Goal: Transaction & Acquisition: Subscribe to service/newsletter

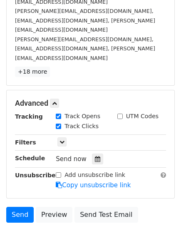
scroll to position [222, 0]
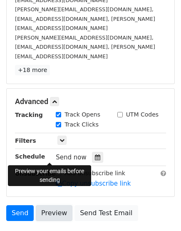
click at [45, 123] on link "Preview" at bounding box center [54, 213] width 37 height 16
click at [52, 123] on link "Preview" at bounding box center [54, 213] width 37 height 16
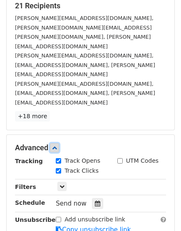
click at [57, 123] on icon at bounding box center [54, 147] width 5 height 5
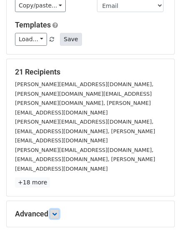
scroll to position [50, 0]
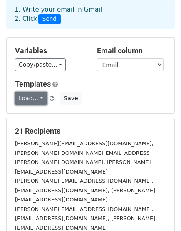
click at [34, 92] on link "Load..." at bounding box center [31, 98] width 32 height 13
click at [142, 92] on div "Load... Urlop Save" at bounding box center [91, 98] width 164 height 13
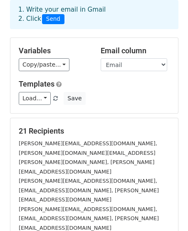
scroll to position [96, 0]
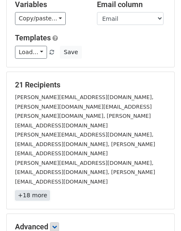
click at [27, 123] on link "+18 more" at bounding box center [32, 195] width 35 height 10
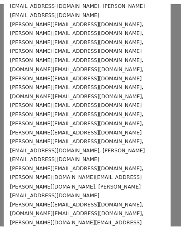
scroll to position [185, 0]
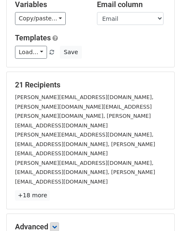
click at [62, 80] on h5 "21 Recipients" at bounding box center [90, 84] width 151 height 9
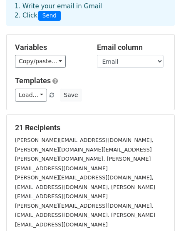
scroll to position [0, 0]
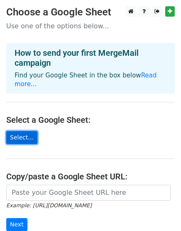
click at [26, 131] on link "Select..." at bounding box center [21, 137] width 31 height 13
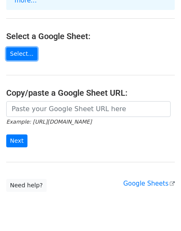
scroll to position [92, 0]
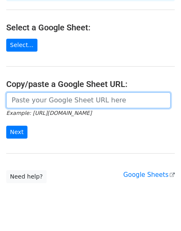
click at [64, 94] on input "url" at bounding box center [88, 100] width 164 height 16
paste input "https://docs.google.com/spreadsheets/d/1sXJbprj0vLjVuYEBpMN7IHAQKYL0La8Vna4iPi5…"
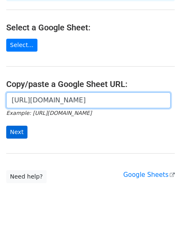
type input "https://docs.google.com/spreadsheets/d/1sXJbprj0vLjVuYEBpMN7IHAQKYL0La8Vna4iPi5…"
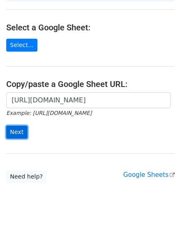
click at [18, 126] on input "Next" at bounding box center [16, 132] width 21 height 13
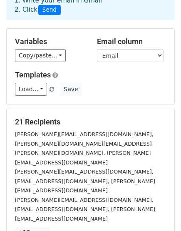
scroll to position [46, 0]
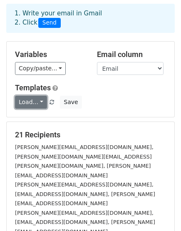
click at [37, 96] on link "Load..." at bounding box center [31, 102] width 32 height 13
click at [42, 114] on link "Urlop" at bounding box center [48, 120] width 66 height 13
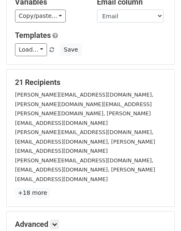
scroll to position [139, 0]
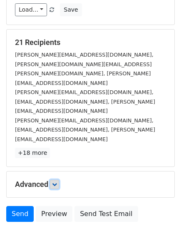
click at [59, 180] on link at bounding box center [54, 184] width 9 height 9
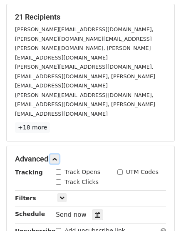
scroll to position [185, 0]
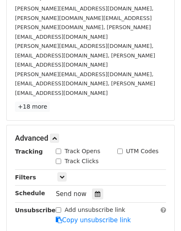
click at [59, 149] on input "Track Opens" at bounding box center [58, 151] width 5 height 5
checkbox input "true"
click at [58, 159] on input "Track Clicks" at bounding box center [58, 161] width 5 height 5
checkbox input "true"
click at [59, 134] on link at bounding box center [54, 138] width 9 height 9
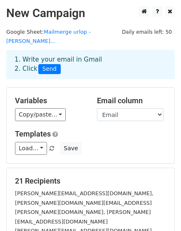
scroll to position [142, 0]
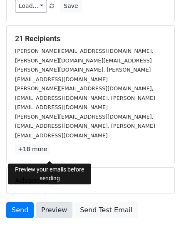
click at [59, 202] on link "Preview" at bounding box center [54, 210] width 37 height 16
click at [97, 112] on div "[PERSON_NAME][EMAIL_ADDRESS][DOMAIN_NAME], [EMAIL_ADDRESS][DOMAIN_NAME], [PERSO…" at bounding box center [91, 126] width 164 height 28
click at [59, 202] on link "Preview" at bounding box center [54, 210] width 37 height 16
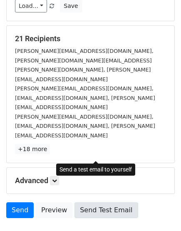
click at [97, 202] on link "Send Test Email" at bounding box center [106, 210] width 63 height 16
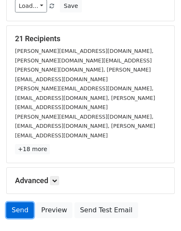
click at [15, 202] on link "Send" at bounding box center [19, 210] width 27 height 16
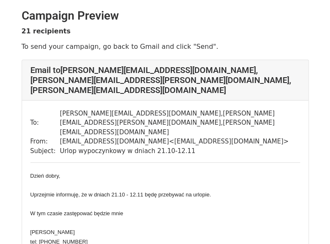
click at [141, 109] on td "[PERSON_NAME][EMAIL_ADDRESS][DOMAIN_NAME] , [PERSON_NAME][DOMAIN_NAME][EMAIL_AD…" at bounding box center [180, 123] width 240 height 28
click at [230, 137] on td "m.krzeszowiec@4people.pl < m.krzeszowiec@4people.pl >" at bounding box center [180, 142] width 240 height 10
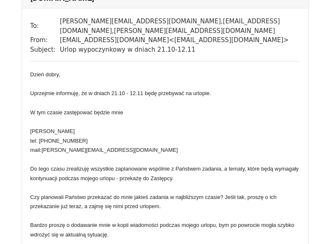
scroll to position [7320, 0]
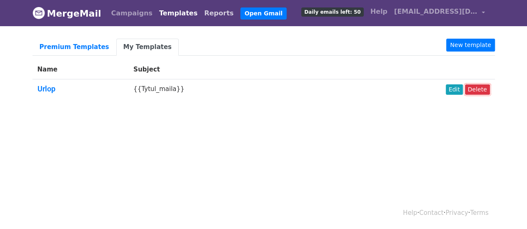
click at [201, 11] on link "Reports" at bounding box center [219, 13] width 36 height 17
